Goal: Find specific page/section: Find specific page/section

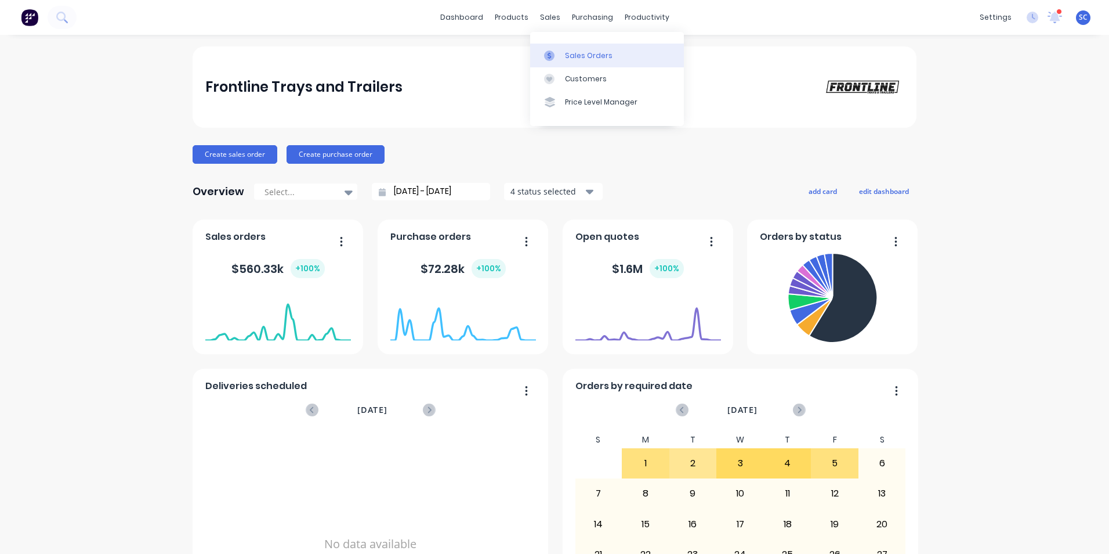
click at [548, 55] on icon at bounding box center [549, 55] width 3 height 6
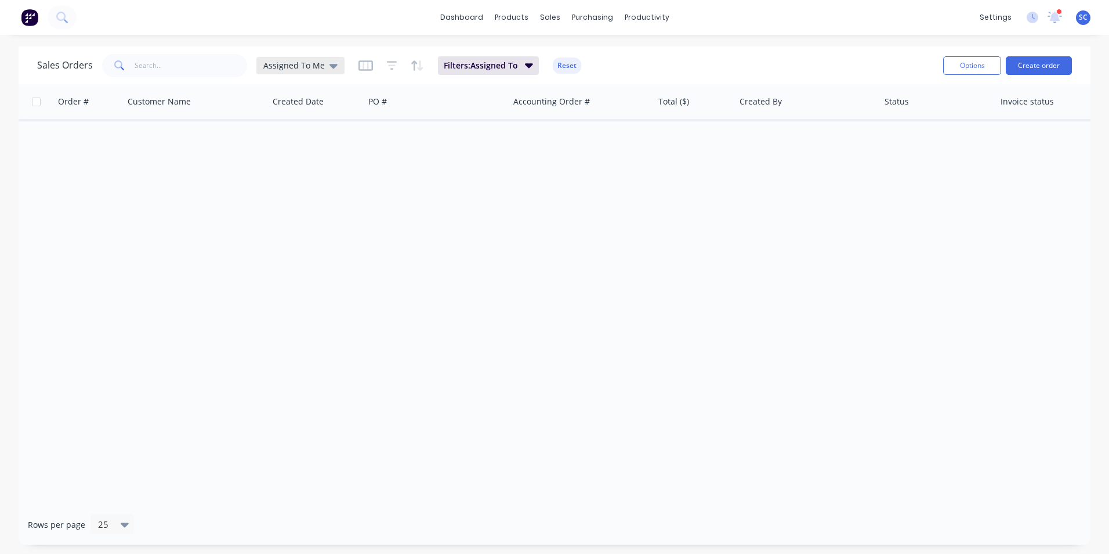
click at [301, 71] on div "Assigned To Me" at bounding box center [300, 65] width 88 height 17
click at [285, 169] on button "None" at bounding box center [326, 164] width 132 height 13
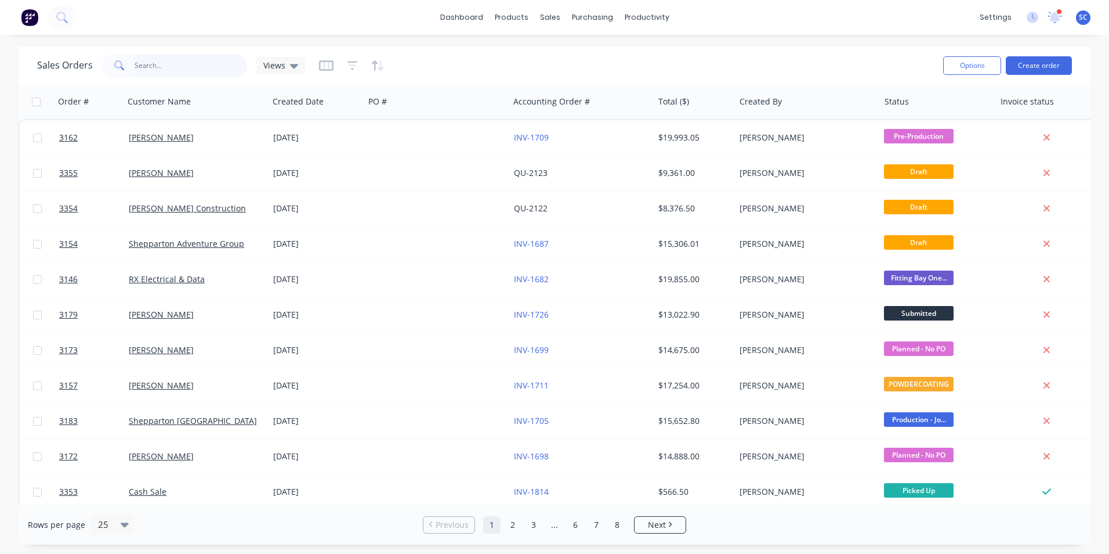
click at [188, 66] on input "text" at bounding box center [191, 65] width 113 height 23
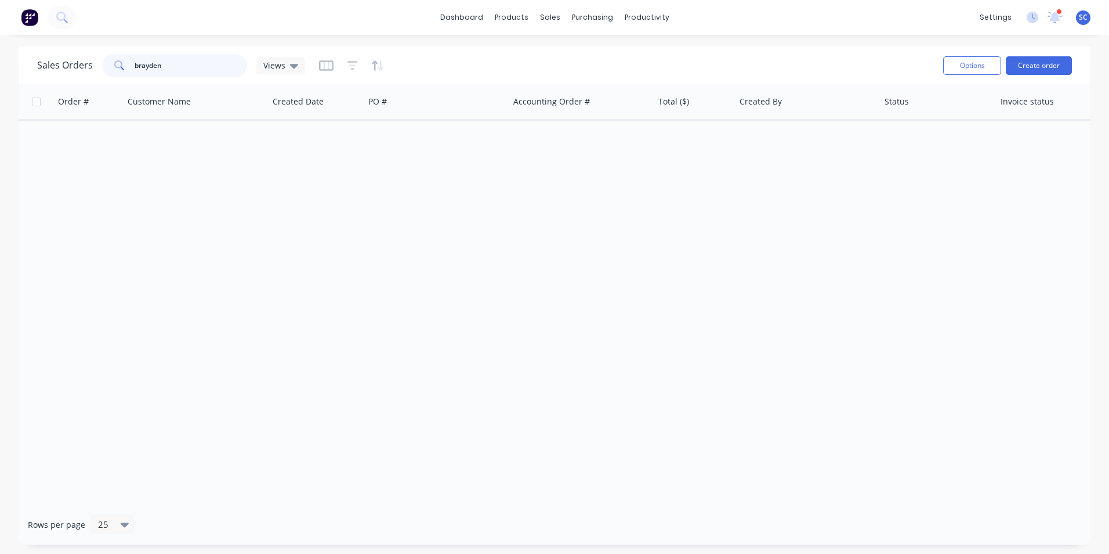
type input "brayden"
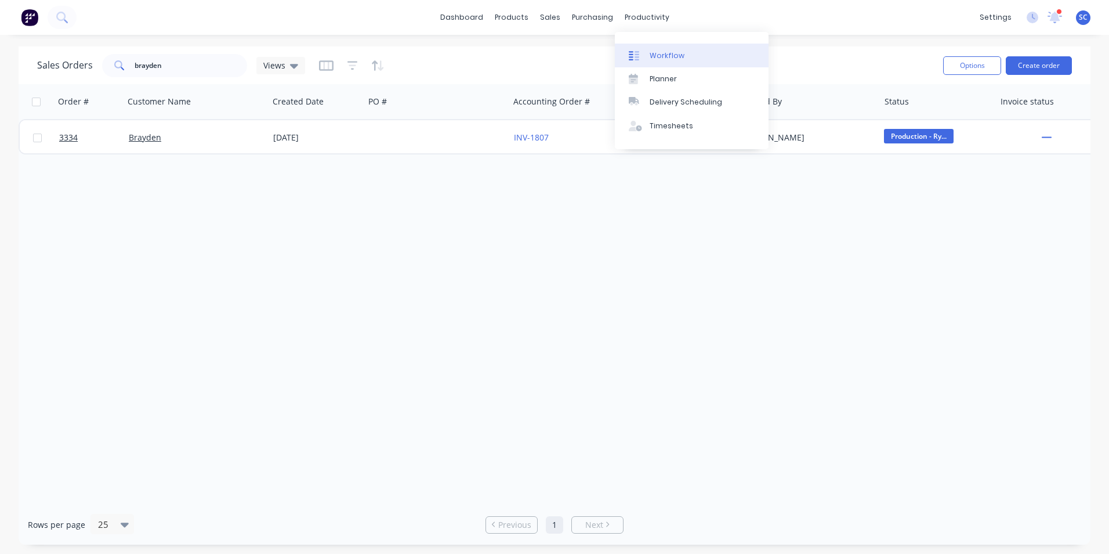
click at [641, 53] on div at bounding box center [637, 55] width 17 height 10
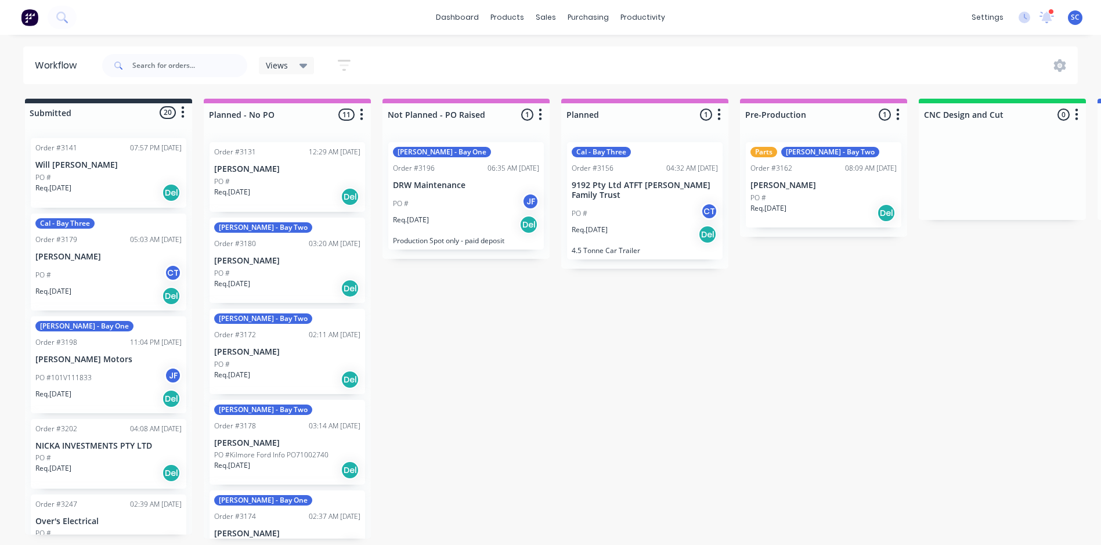
scroll to position [2, 0]
